Goal: Navigation & Orientation: Find specific page/section

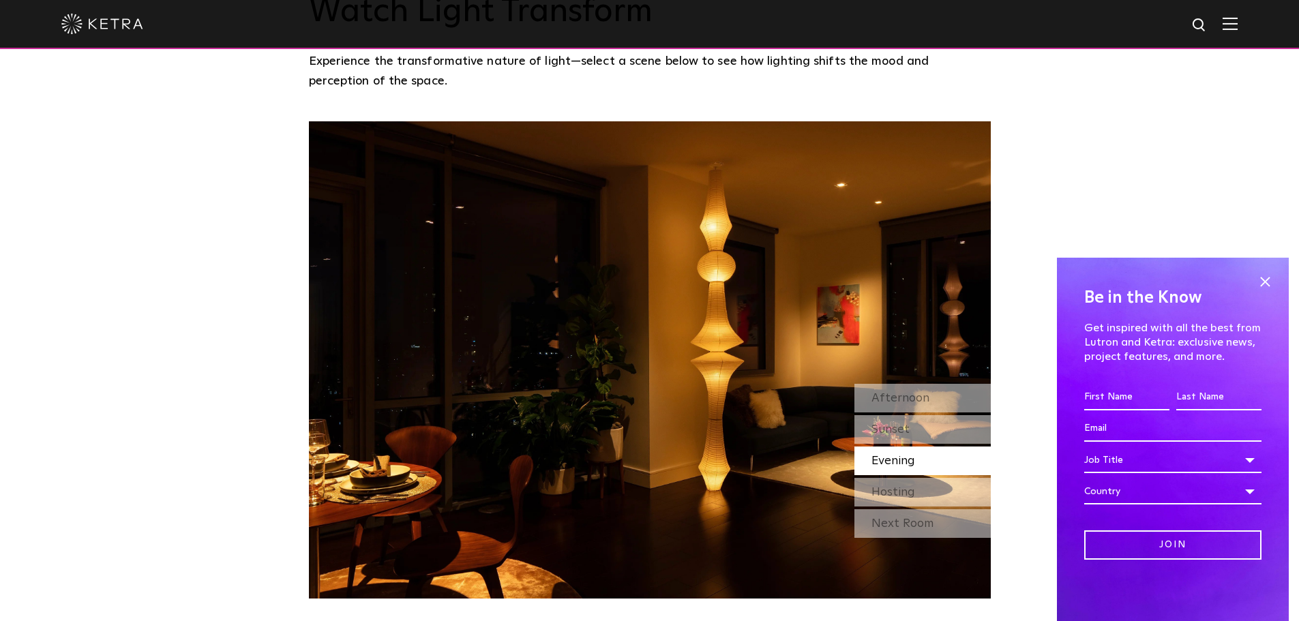
scroll to position [1227, 0]
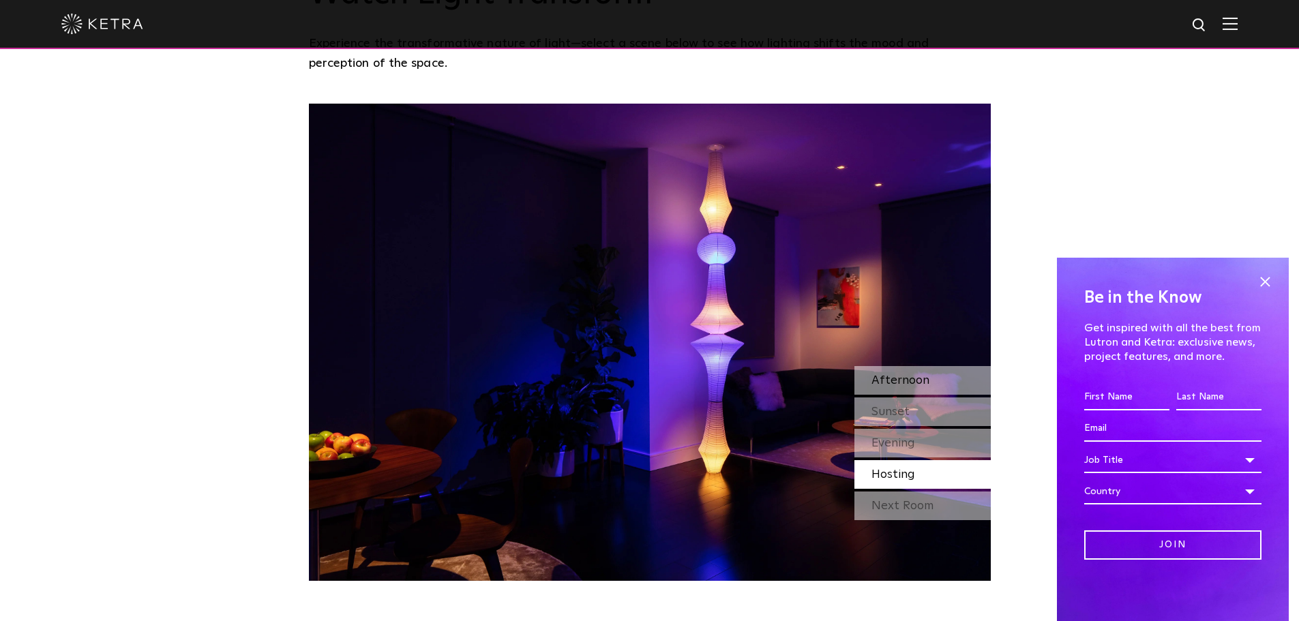
click at [928, 366] on div "Afternoon" at bounding box center [922, 380] width 136 height 29
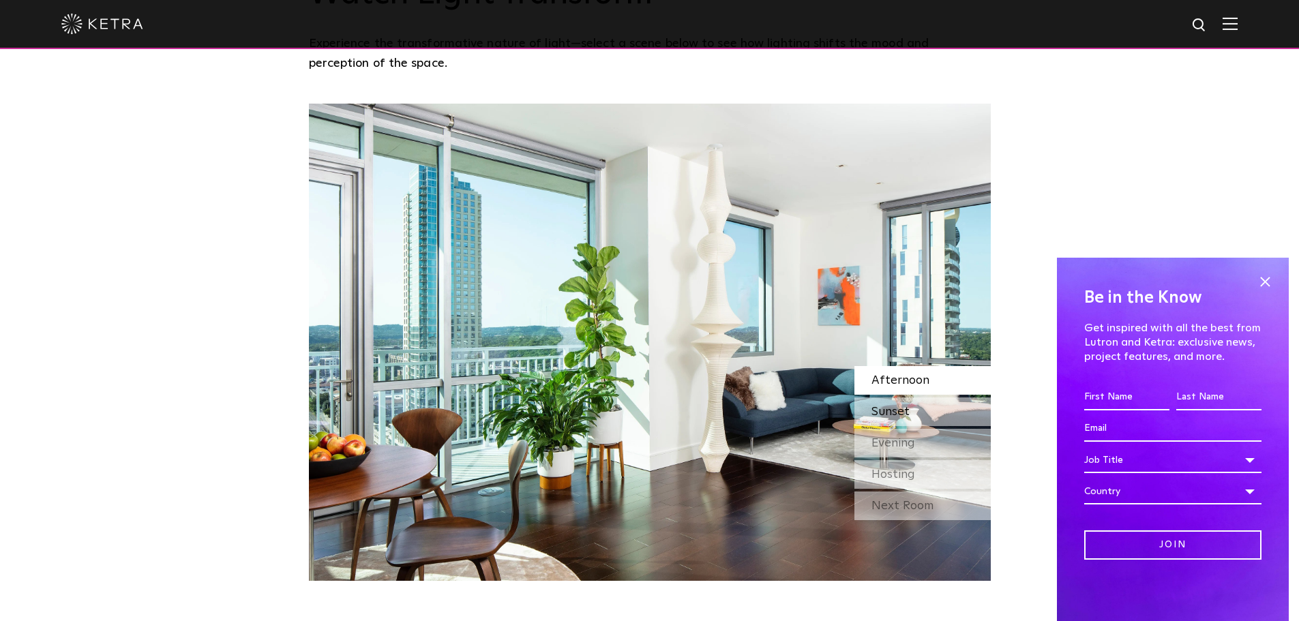
click at [889, 406] on span "Sunset" at bounding box center [890, 412] width 38 height 12
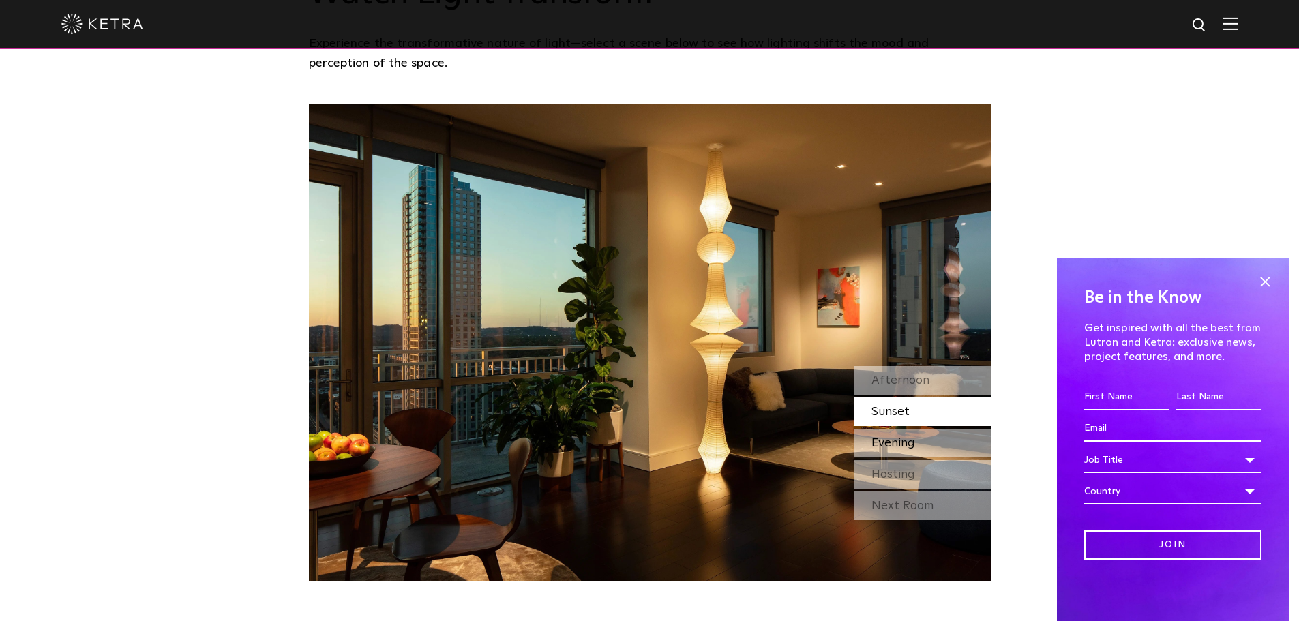
click at [911, 437] on span "Evening" at bounding box center [893, 443] width 44 height 12
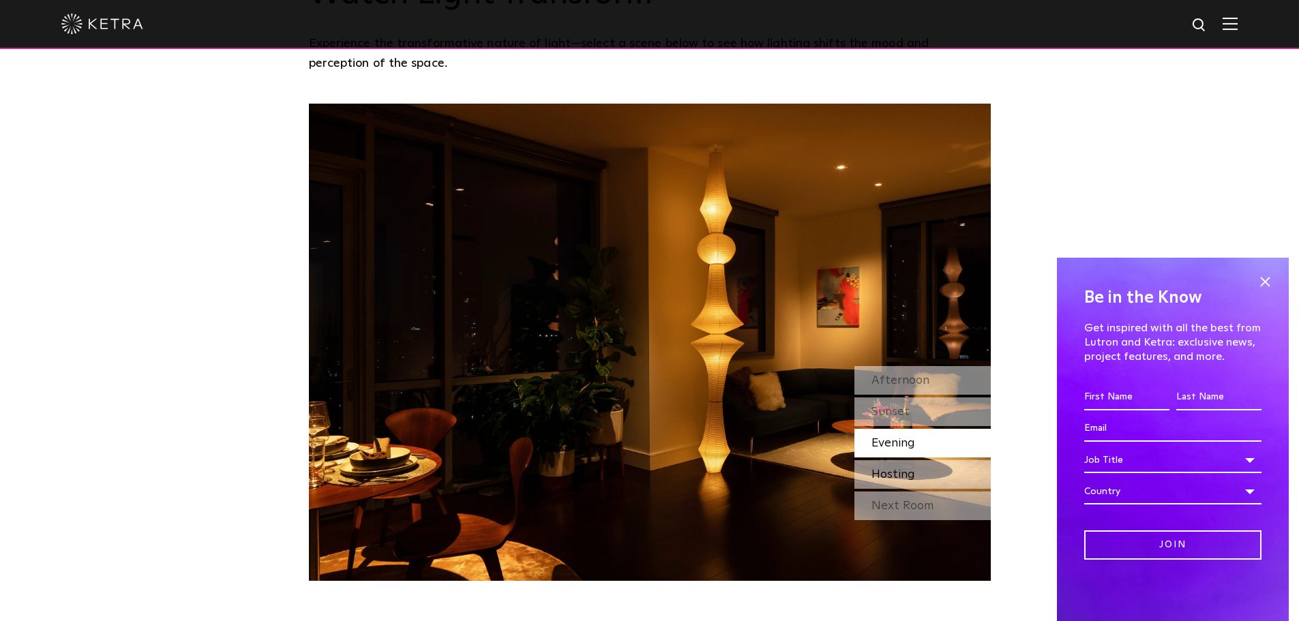
click at [908, 468] on span "Hosting" at bounding box center [893, 474] width 44 height 12
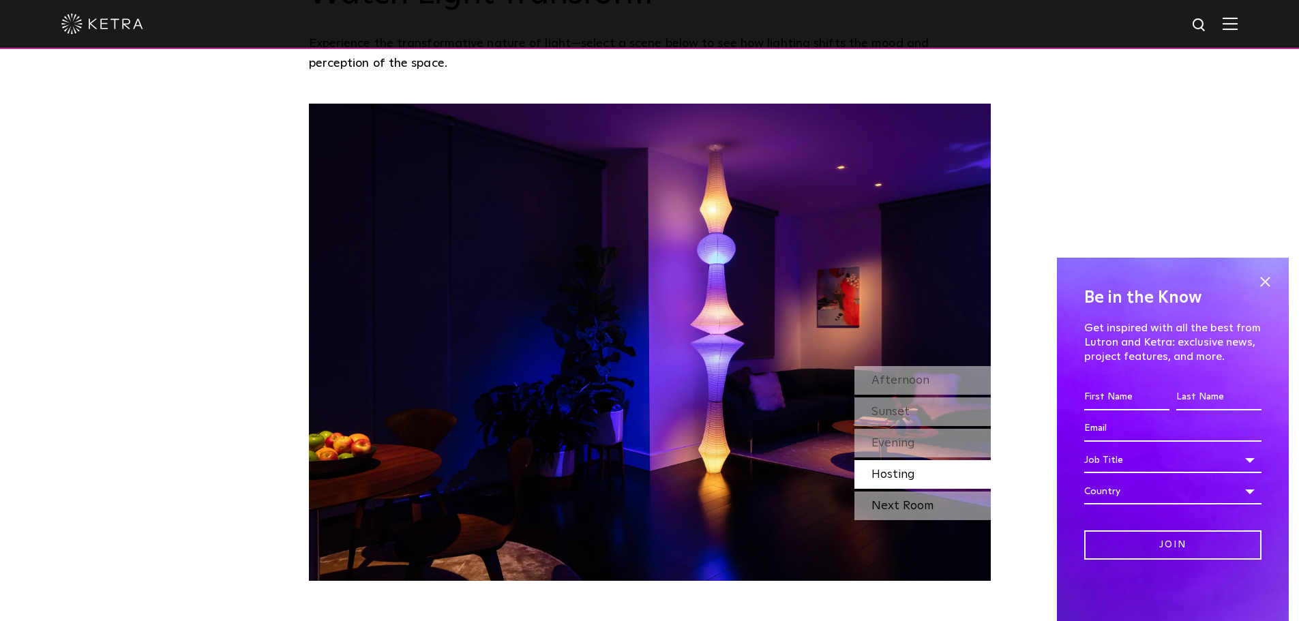
click at [917, 492] on div "Next Room" at bounding box center [922, 506] width 136 height 29
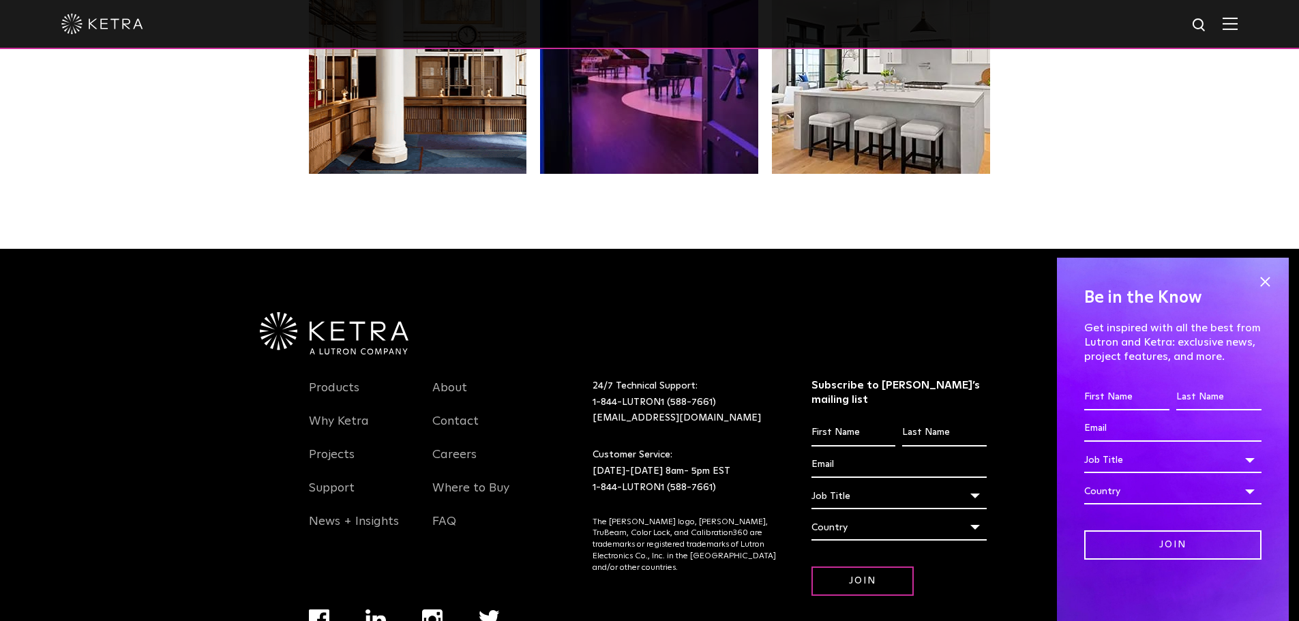
scroll to position [2864, 0]
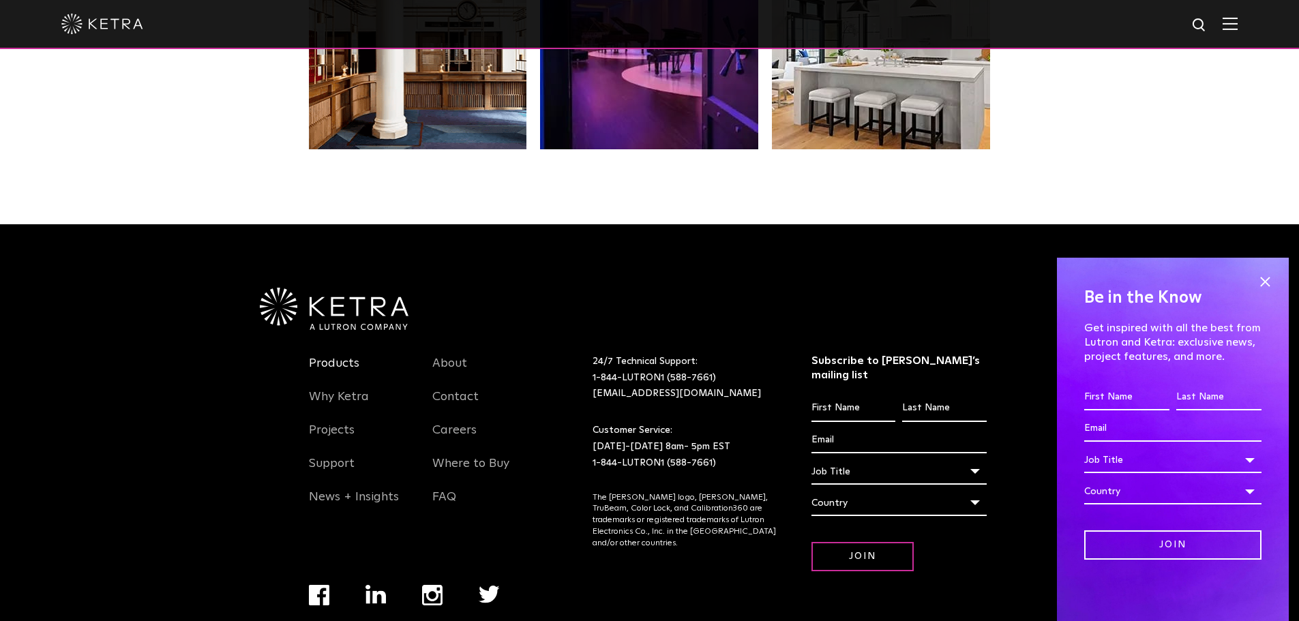
click at [323, 356] on link "Products" at bounding box center [334, 371] width 50 height 31
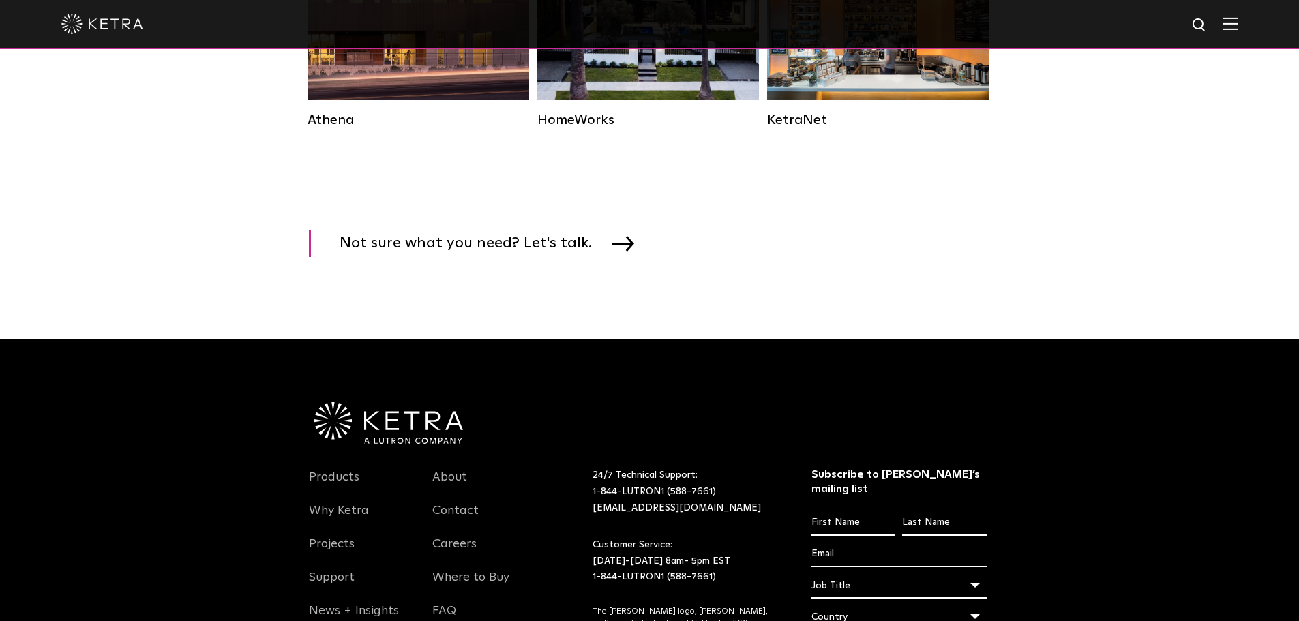
scroll to position [2363, 0]
